Goal: Information Seeking & Learning: Learn about a topic

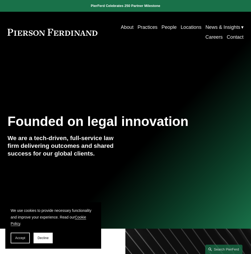
click at [146, 24] on link "Practices" at bounding box center [148, 27] width 20 height 10
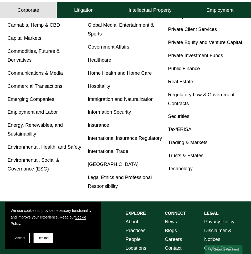
scroll to position [213, 0]
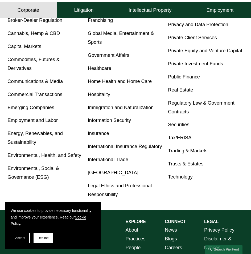
click at [46, 94] on link "Commercial Transactions" at bounding box center [34, 94] width 55 height 6
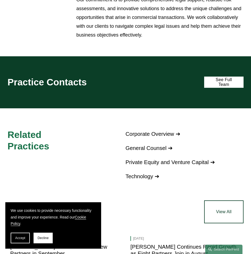
scroll to position [479, 0]
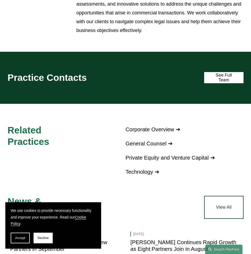
click at [148, 132] on link "Corporate Overview ➔" at bounding box center [152, 129] width 55 height 6
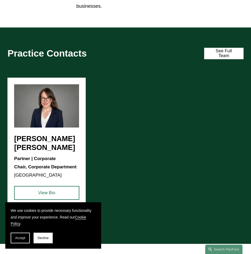
scroll to position [373, 0]
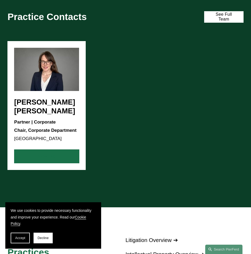
click at [38, 161] on link "View Bio" at bounding box center [46, 156] width 65 height 14
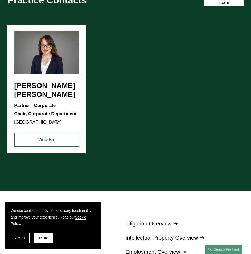
click at [139, 101] on div "Weatherly Ralph Emans Partner | Corporate Chair, Corporate Department Boston Vi…" at bounding box center [125, 101] width 251 height 153
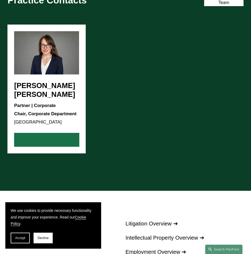
click at [50, 145] on link "View Bio" at bounding box center [46, 140] width 65 height 14
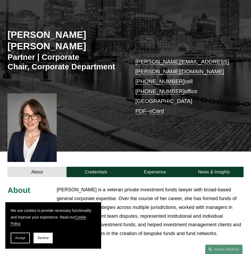
scroll to position [53, 0]
